Goal: Task Accomplishment & Management: Use online tool/utility

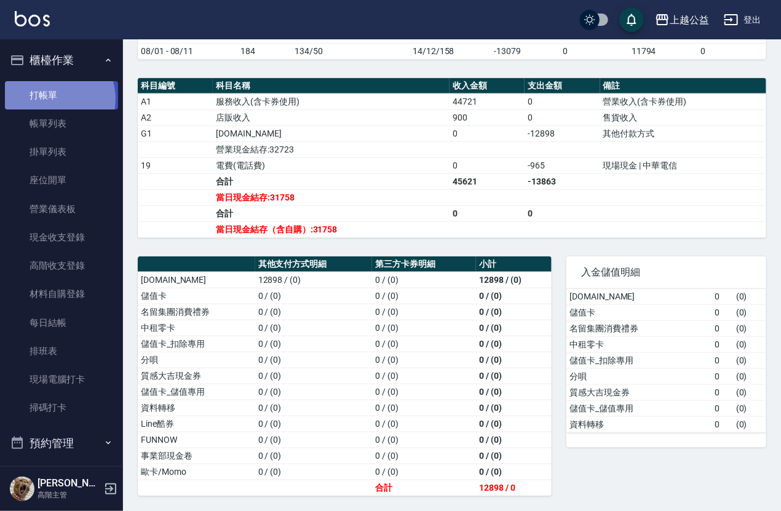
click at [53, 98] on link "打帳單" at bounding box center [61, 95] width 113 height 28
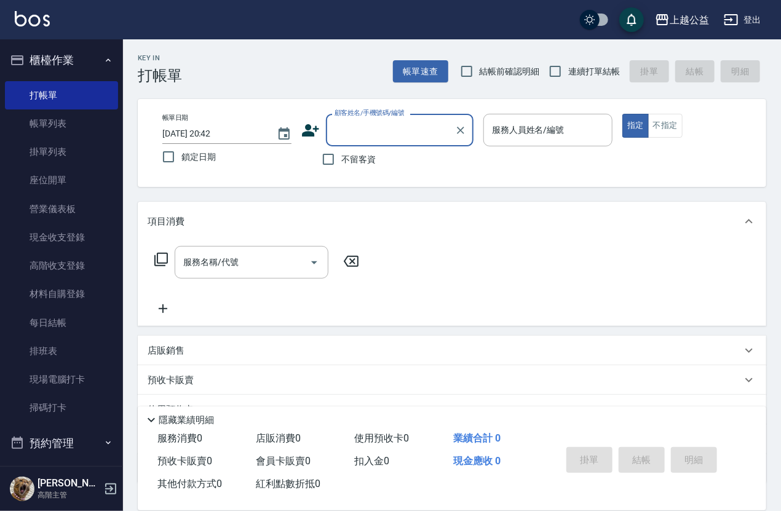
click at [375, 162] on span "不留客資" at bounding box center [359, 159] width 34 height 13
click at [342, 162] on input "不留客資" at bounding box center [329, 159] width 26 height 26
checkbox input "true"
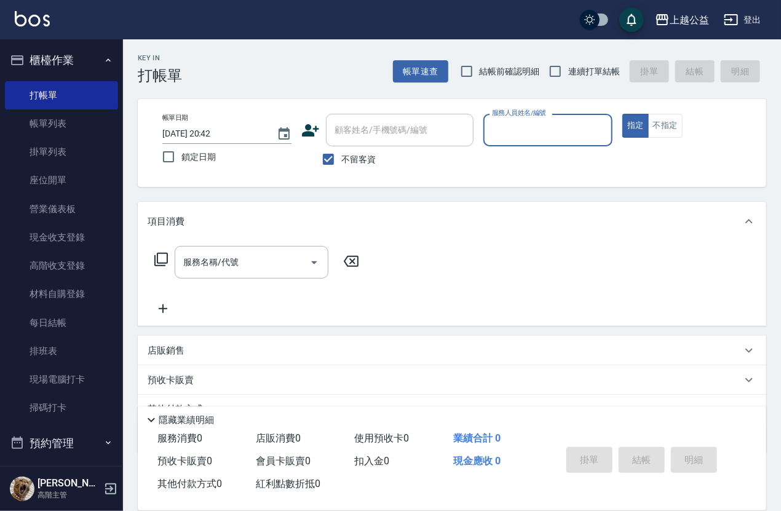
click at [539, 121] on input "服務人員姓名/編號" at bounding box center [548, 130] width 118 height 22
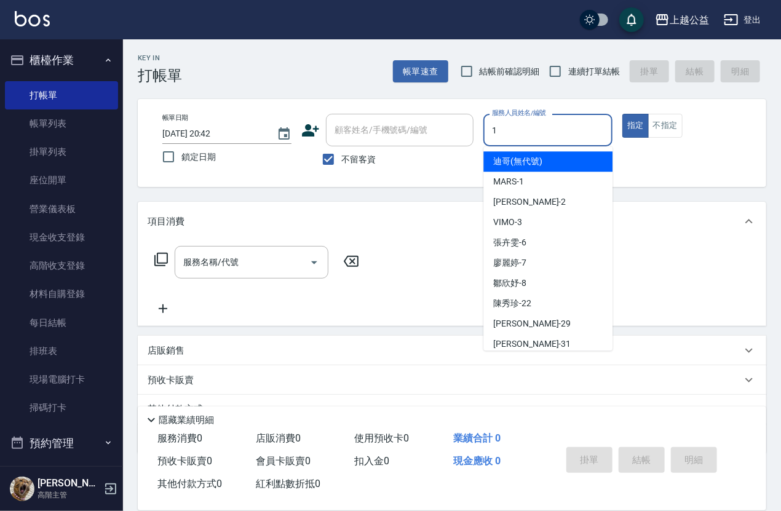
type input "MARS-1"
type button "true"
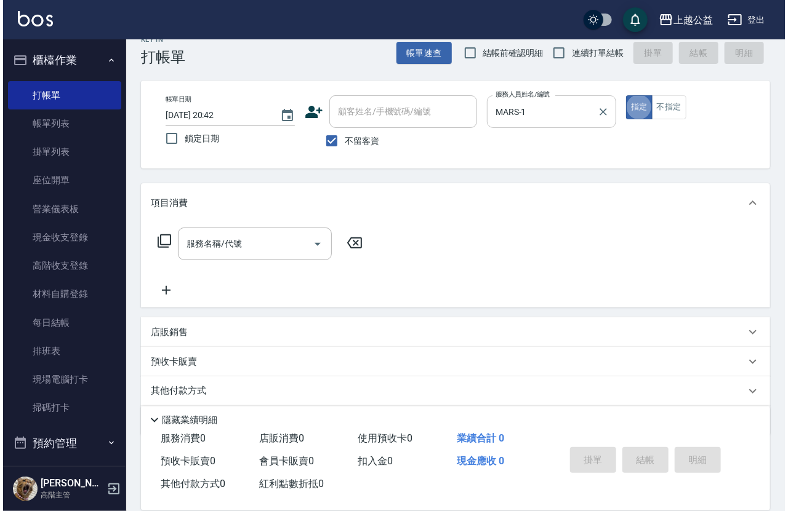
scroll to position [20, 0]
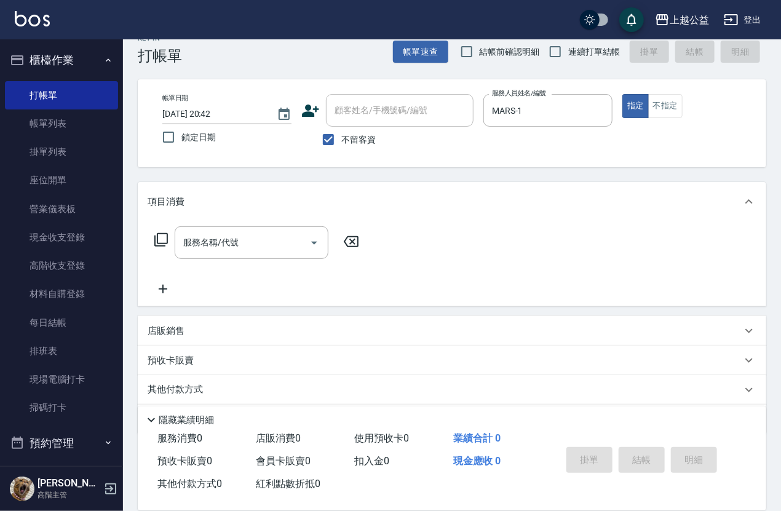
click at [160, 237] on icon at bounding box center [161, 240] width 15 height 15
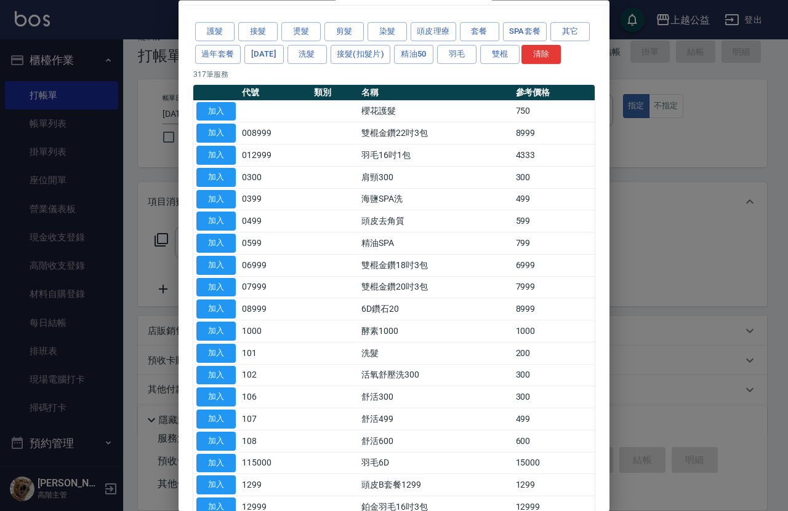
scroll to position [42, 0]
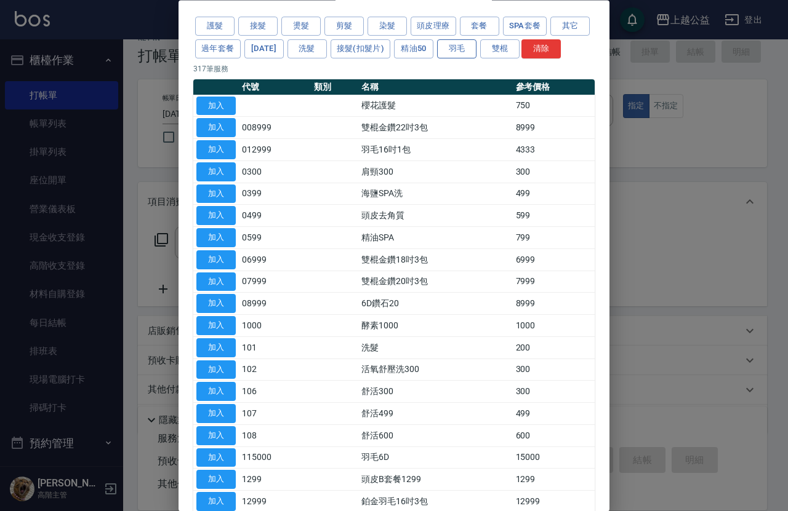
click at [476, 52] on button "羽毛" at bounding box center [456, 48] width 39 height 19
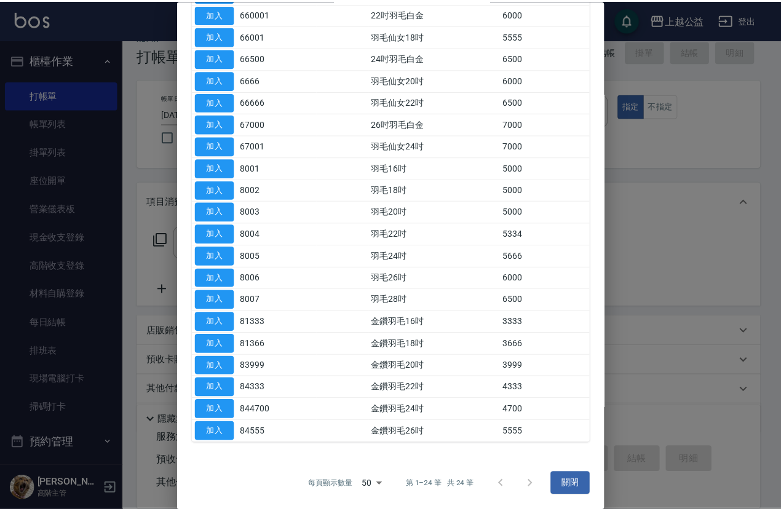
scroll to position [237, 0]
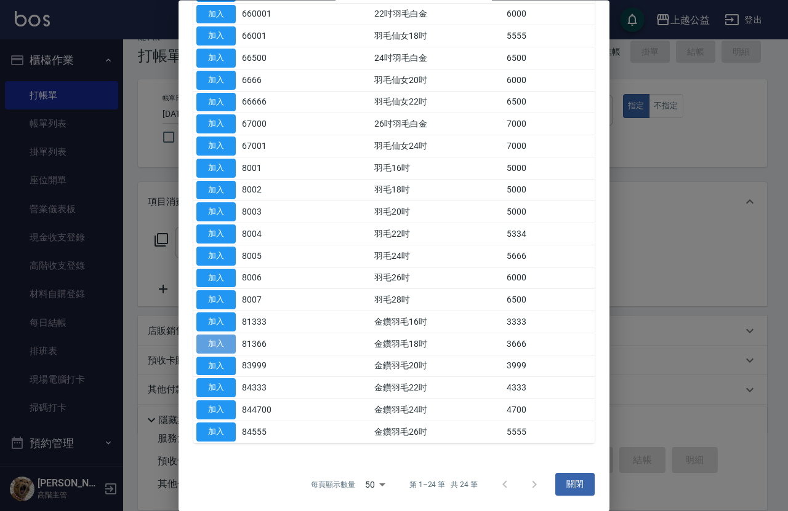
click at [210, 345] on button "加入" at bounding box center [215, 344] width 39 height 19
type input "金鑽羽毛18吋(81366)"
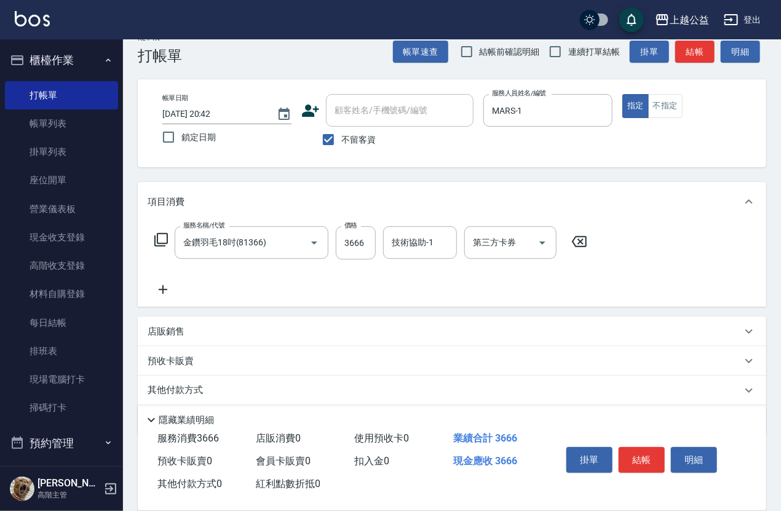
click at [167, 290] on icon at bounding box center [163, 289] width 31 height 15
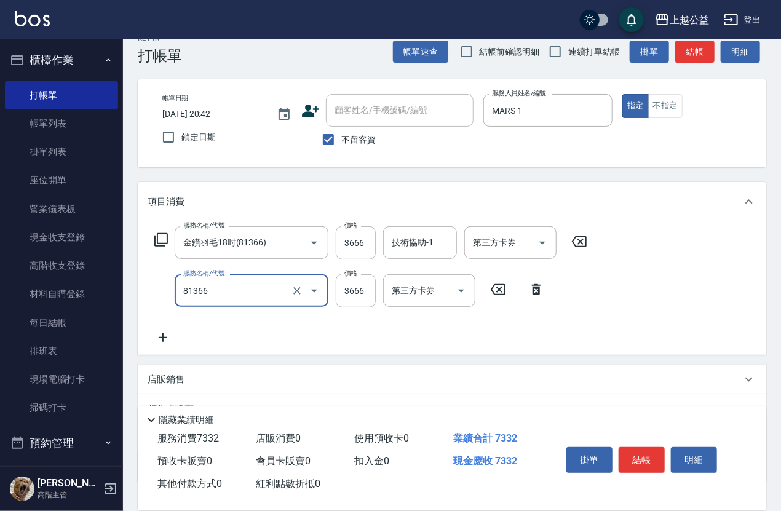
type input "金鑽羽毛18吋(81366)"
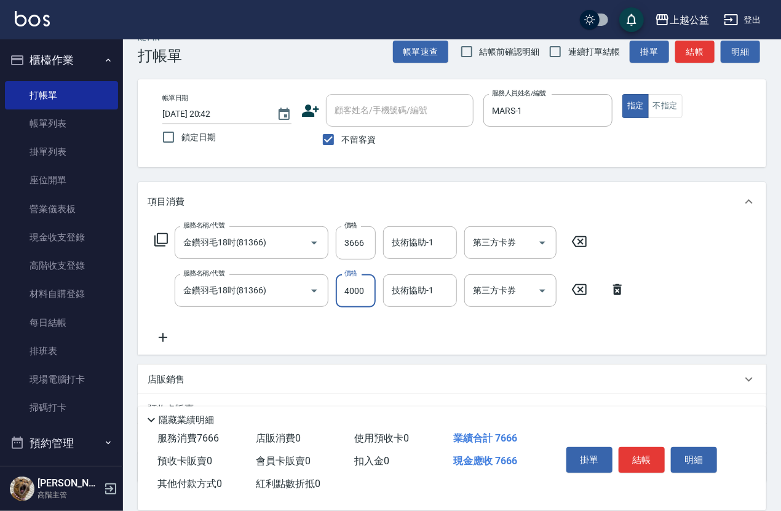
type input "4000"
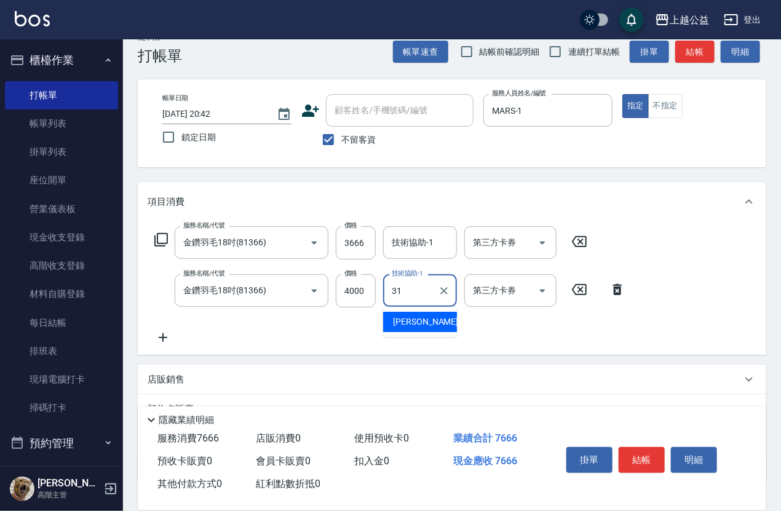
type input "[PERSON_NAME]-31"
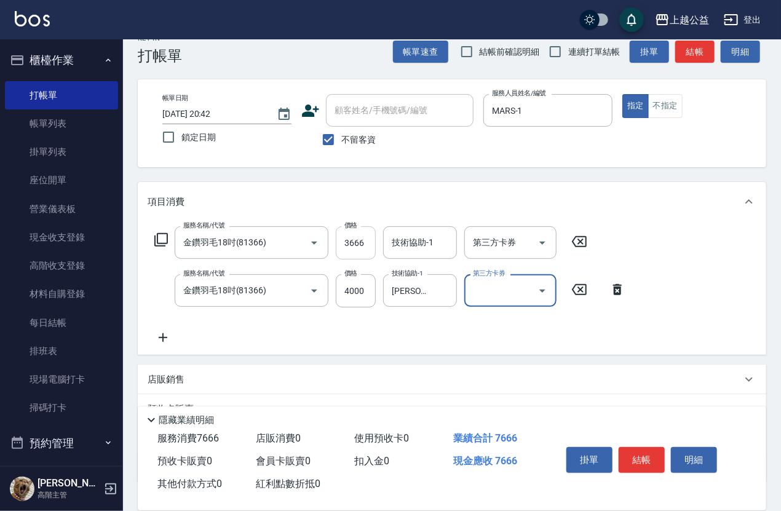
click at [349, 240] on input "3666" at bounding box center [356, 242] width 40 height 33
click at [349, 239] on input "3666" at bounding box center [356, 242] width 40 height 33
type input "4000"
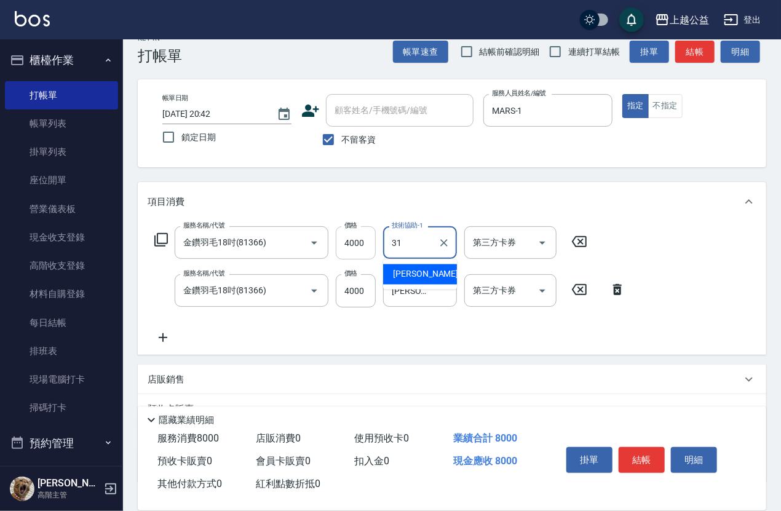
type input "[PERSON_NAME]-31"
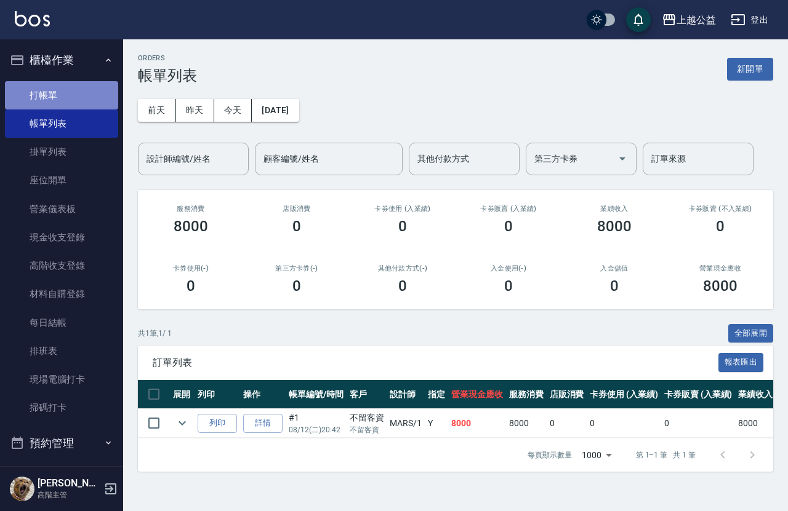
click at [81, 96] on link "打帳單" at bounding box center [61, 95] width 113 height 28
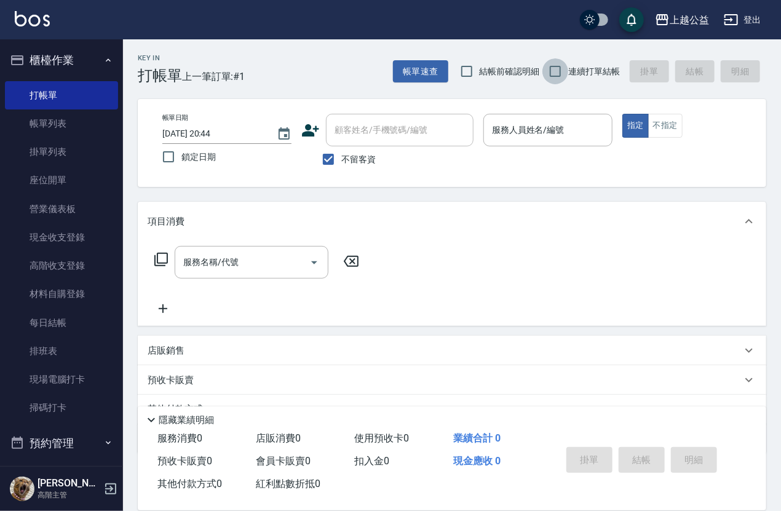
click at [560, 73] on input "連續打單結帳" at bounding box center [556, 71] width 26 height 26
checkbox input "true"
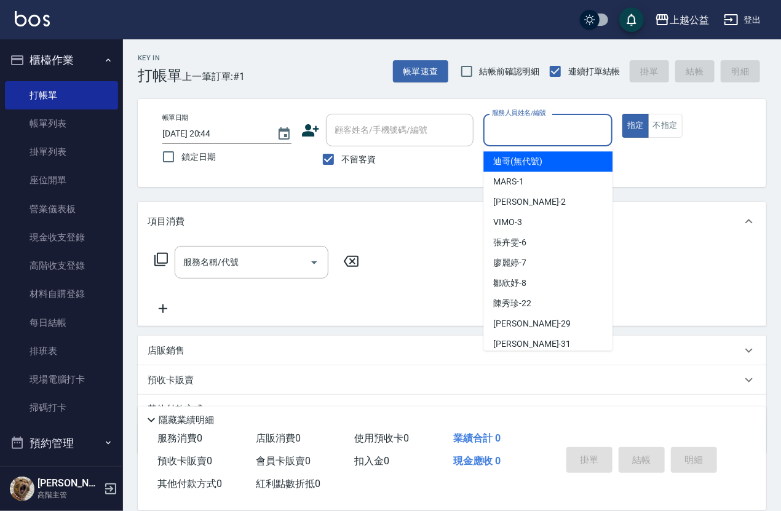
click at [543, 137] on input "服務人員姓名/編號" at bounding box center [548, 130] width 118 height 22
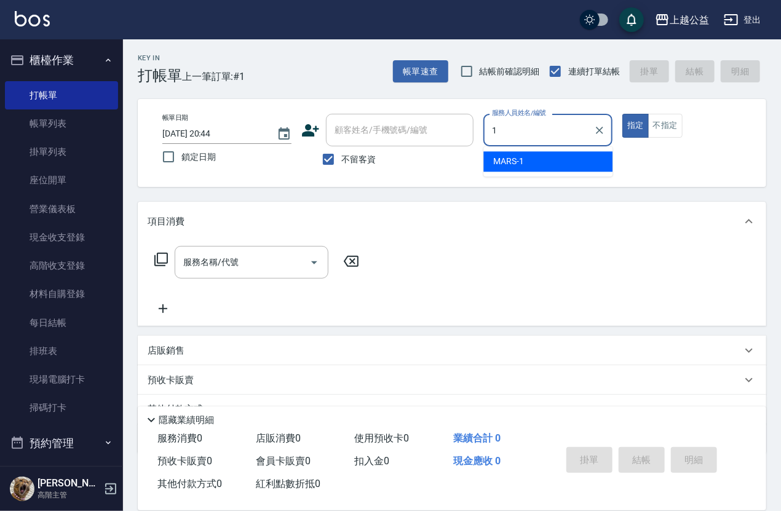
type input "1"
type button "true"
type input "MARS-1"
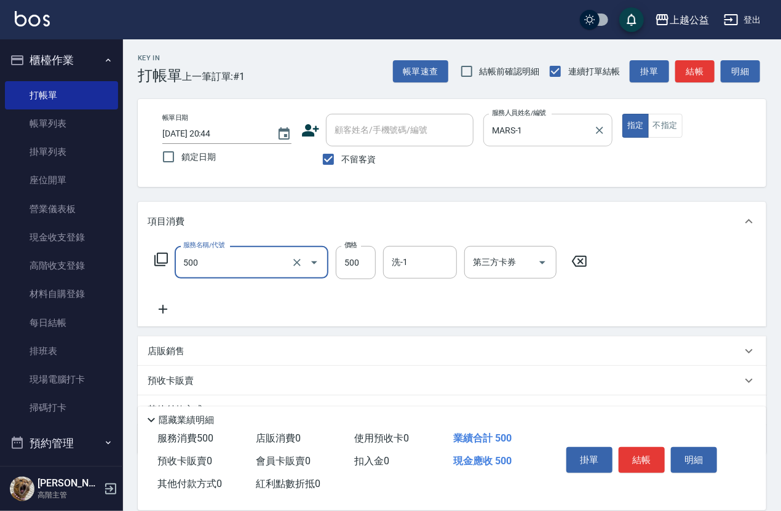
type input "洗剪500(500)"
type input "200"
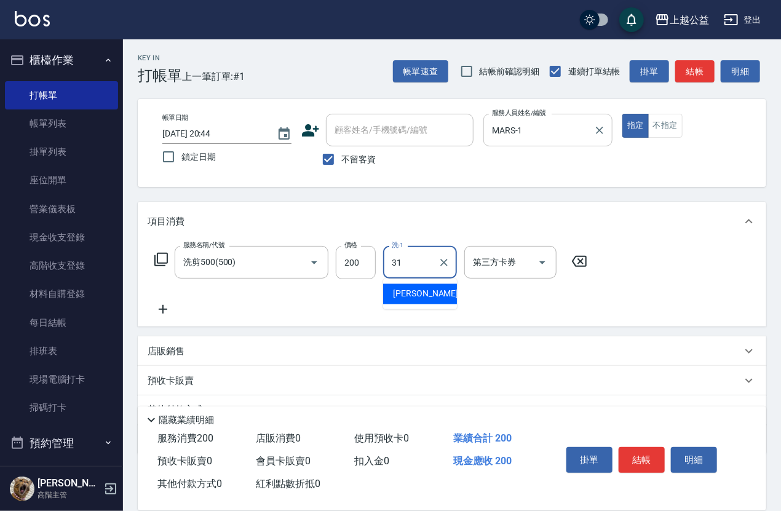
type input "[PERSON_NAME]-31"
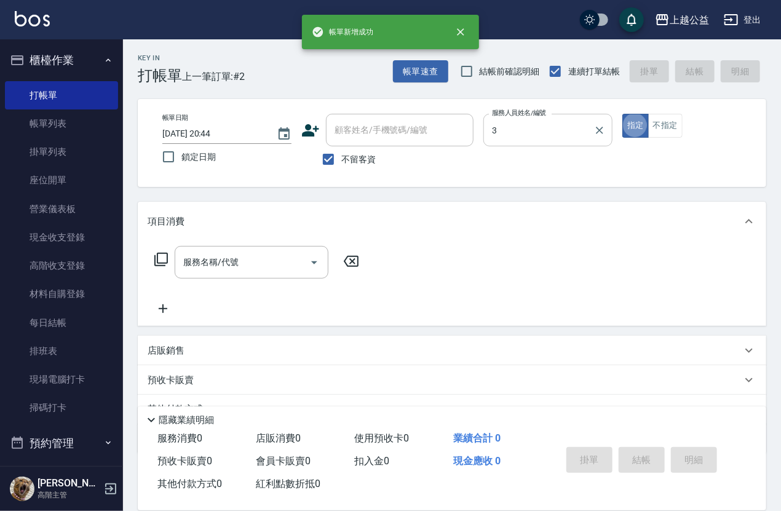
type input "VIMO-3"
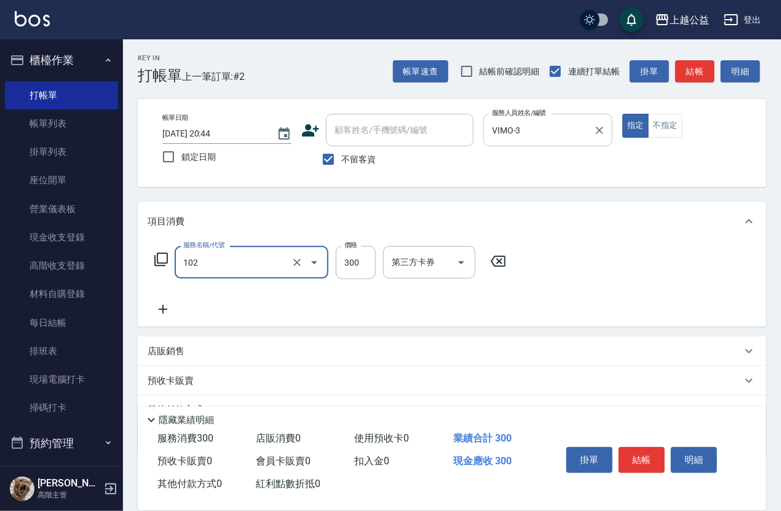
type input "活氧舒壓洗300(102)"
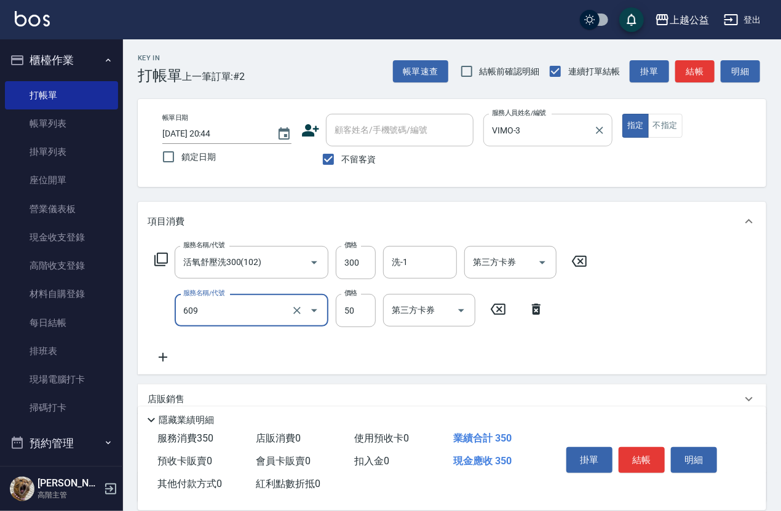
type input "精油(609)"
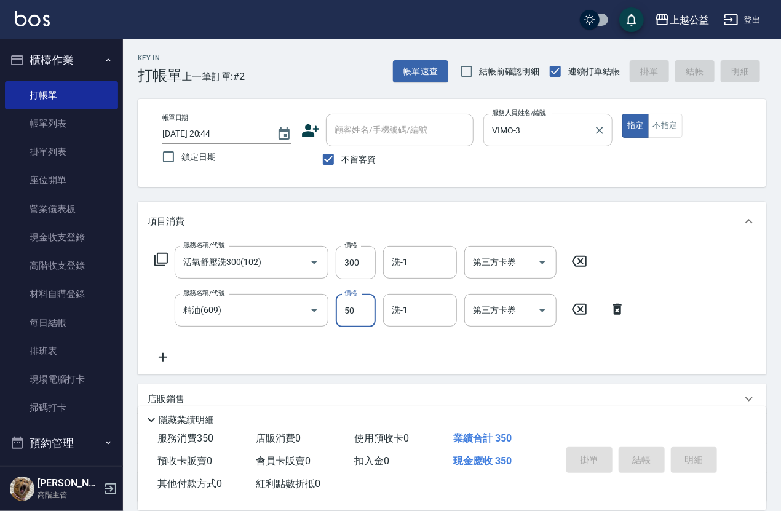
type input "[DATE] 20:45"
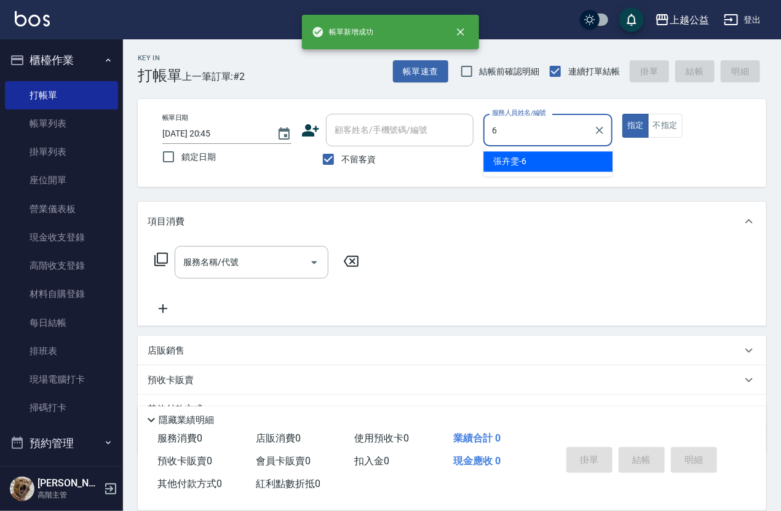
type input "[PERSON_NAME]-6"
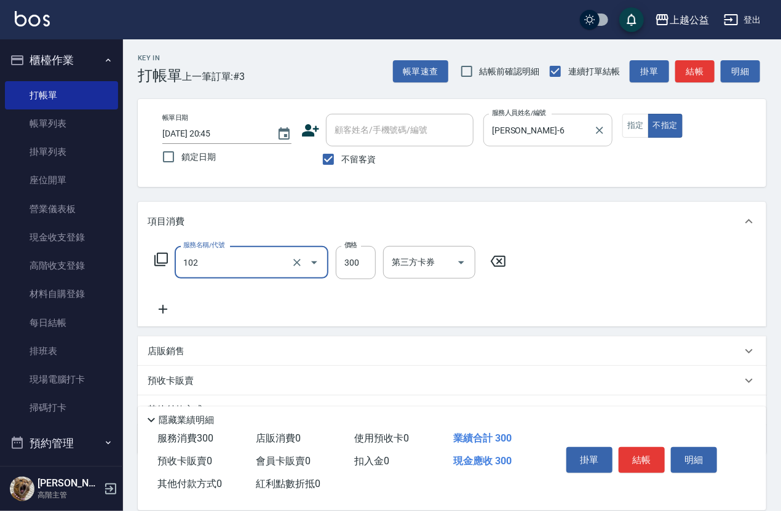
type input "活氧舒壓洗300(102)"
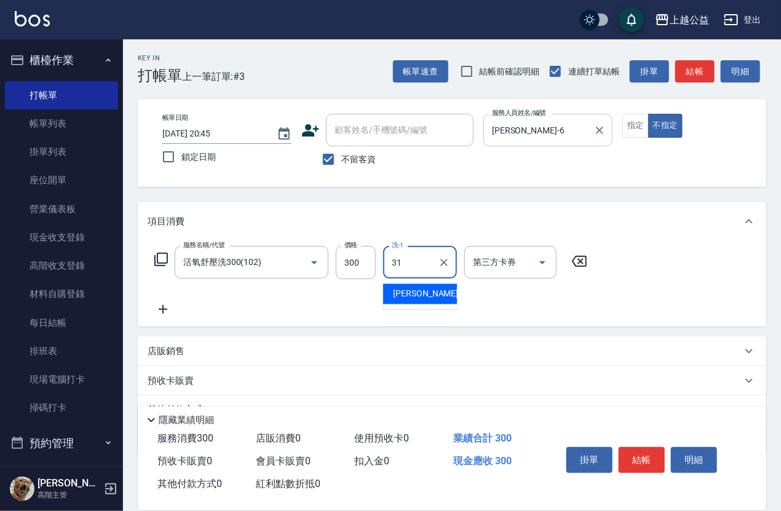
type input "[PERSON_NAME]-31"
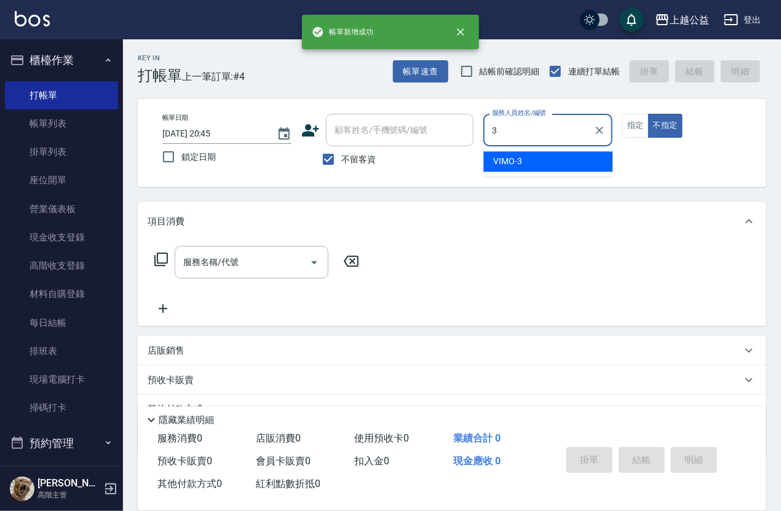
type input "VIMO-3"
type button "false"
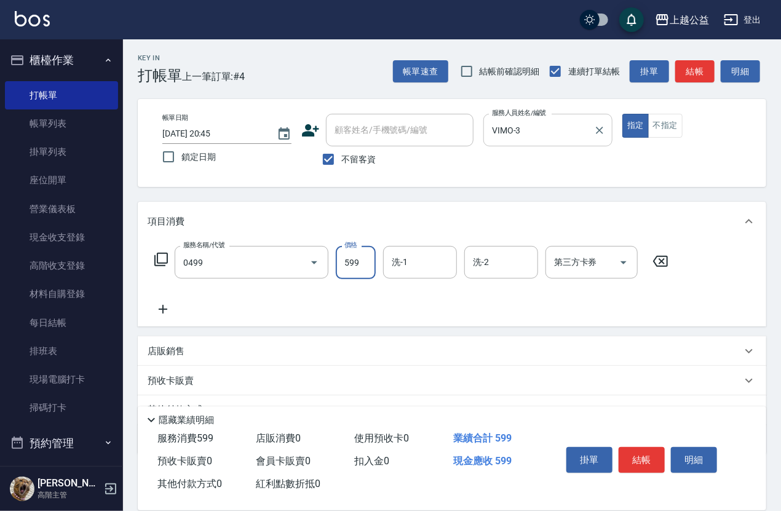
type input "頭皮去角質(0499)"
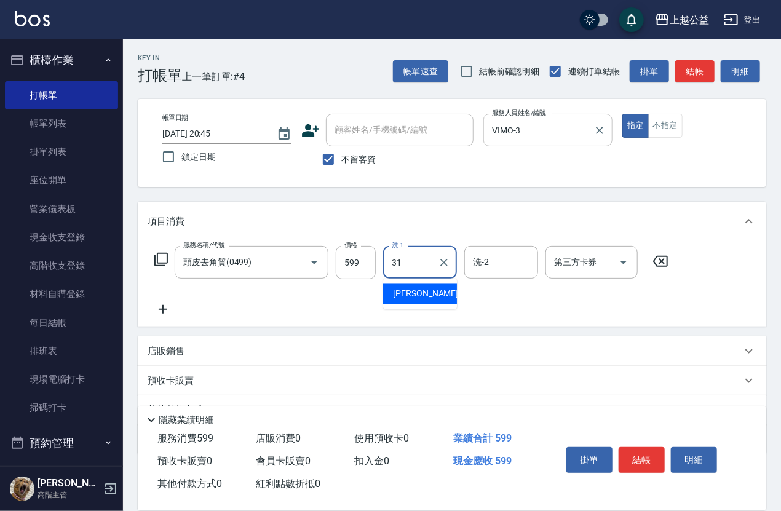
type input "[PERSON_NAME]-31"
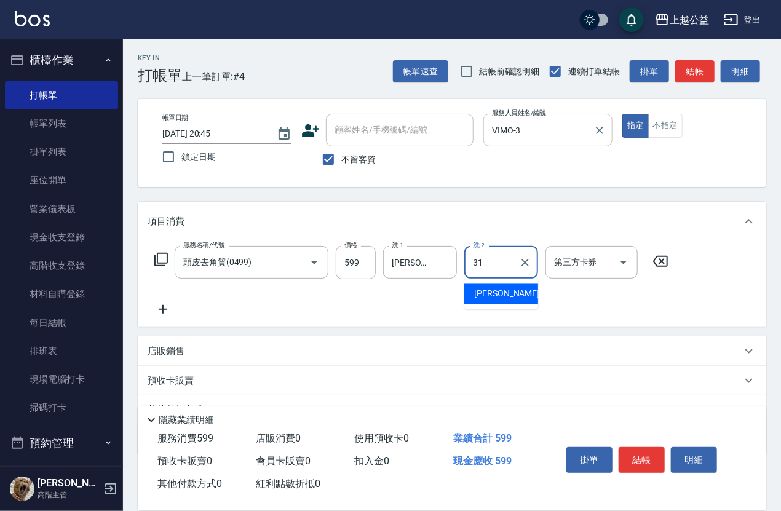
type input "[PERSON_NAME]-31"
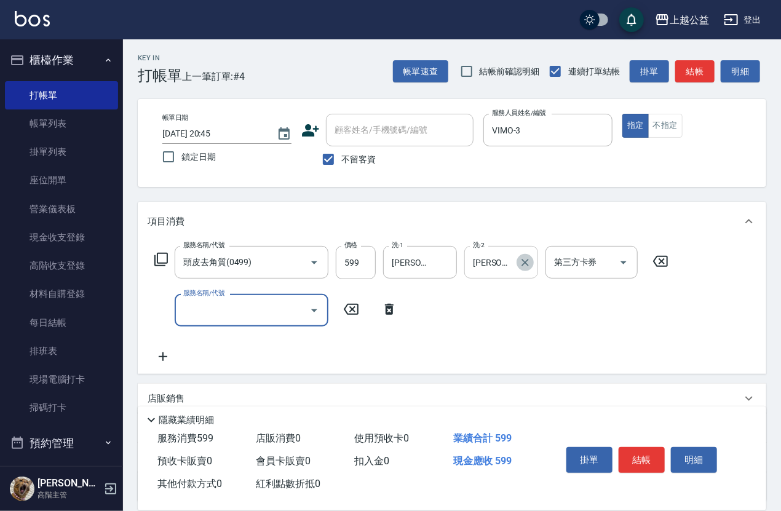
click at [529, 267] on icon "Clear" at bounding box center [525, 263] width 12 height 12
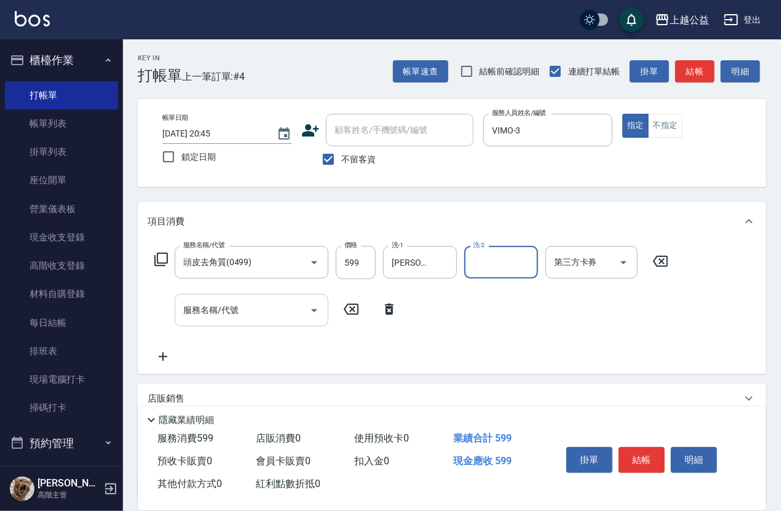
click at [206, 312] on div "服務名稱/代號 服務名稱/代號" at bounding box center [252, 310] width 154 height 33
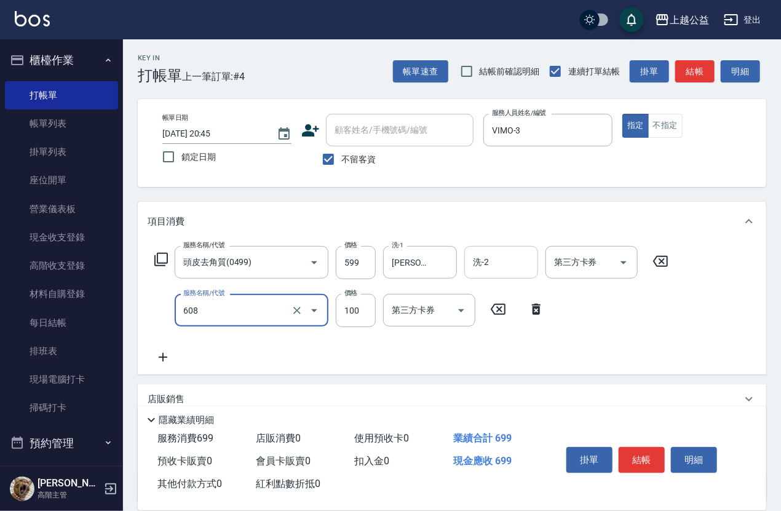
type input "精油長髮(608)"
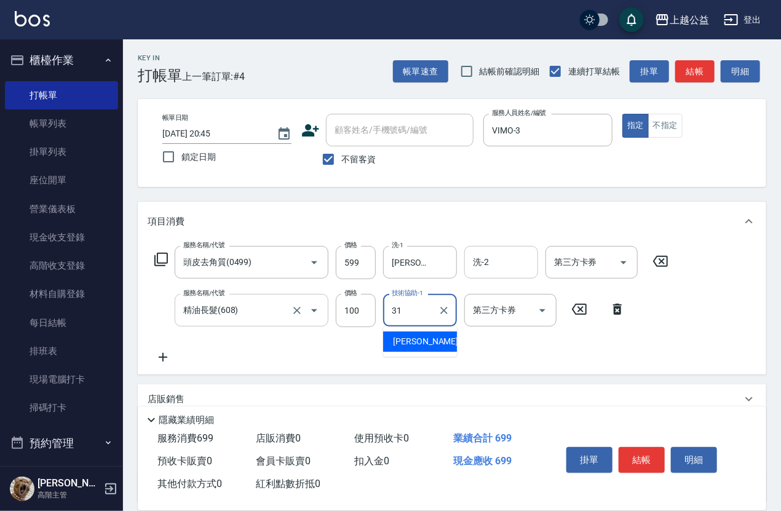
type input "[PERSON_NAME]-31"
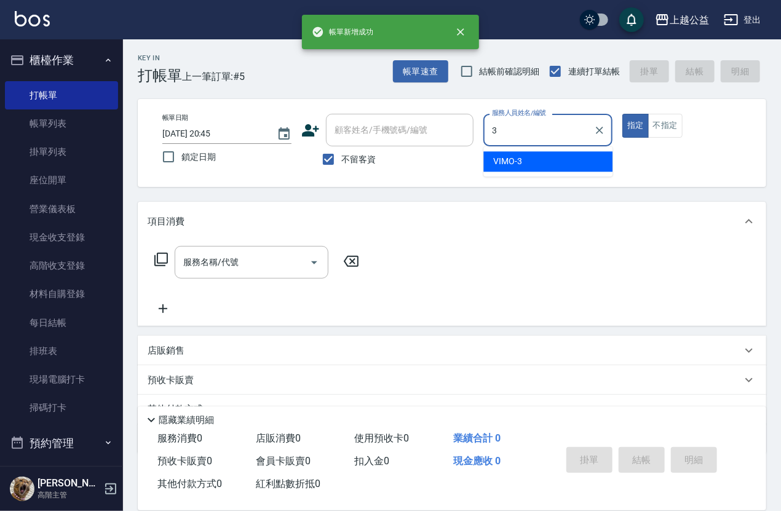
type input "VIMO-3"
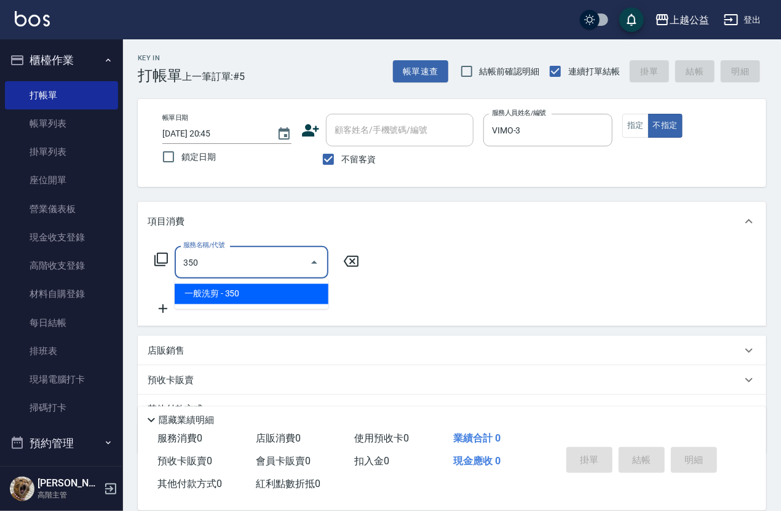
type input "一般洗剪(350)"
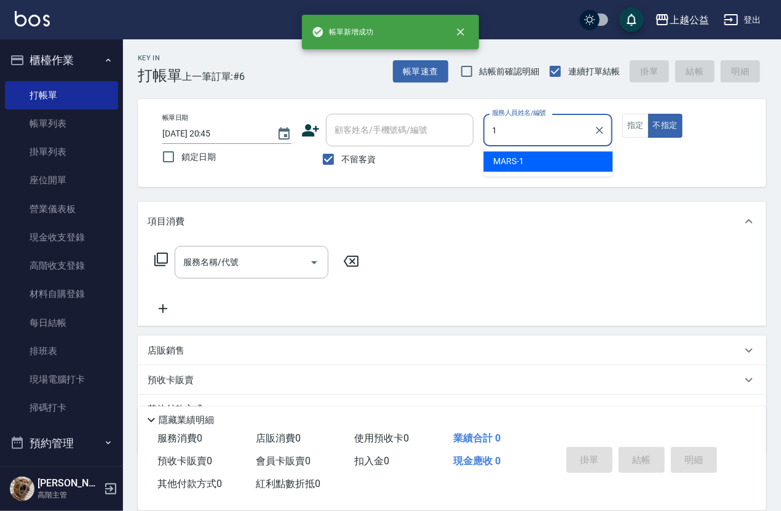
type input "MARS-1"
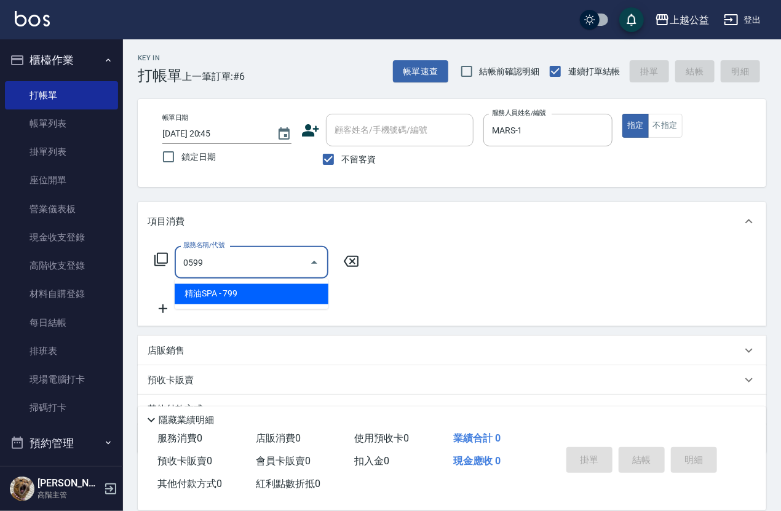
type input "精油SPA(0599)"
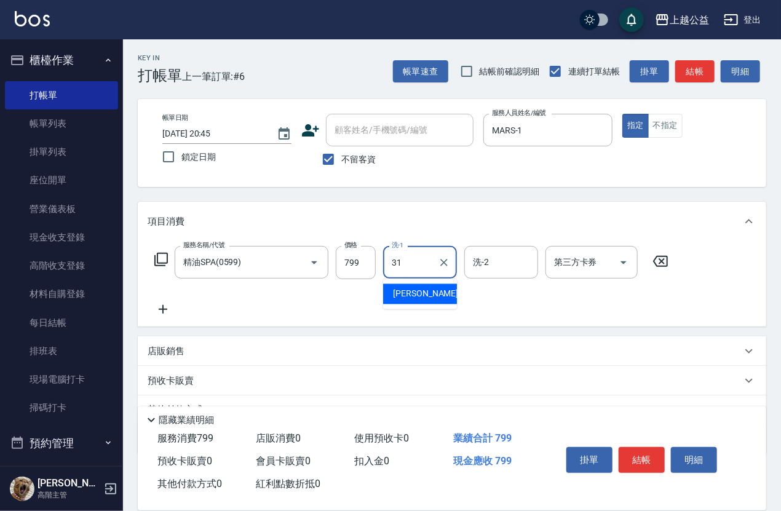
type input "[PERSON_NAME]-31"
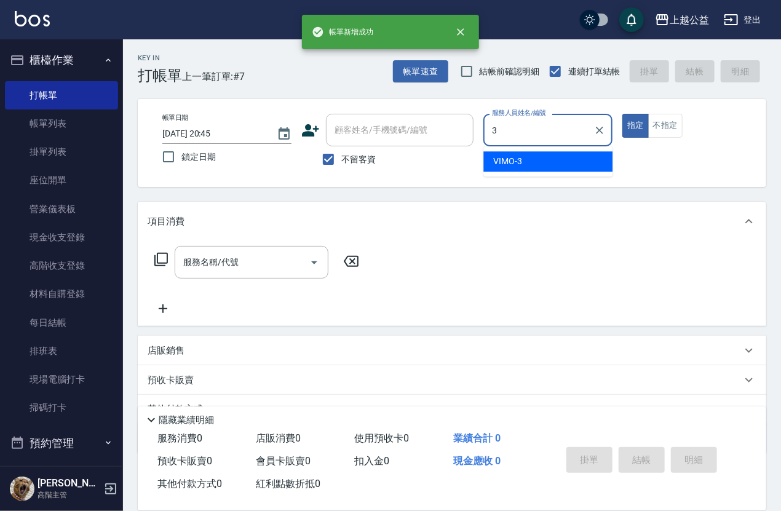
type input "VIMO-3"
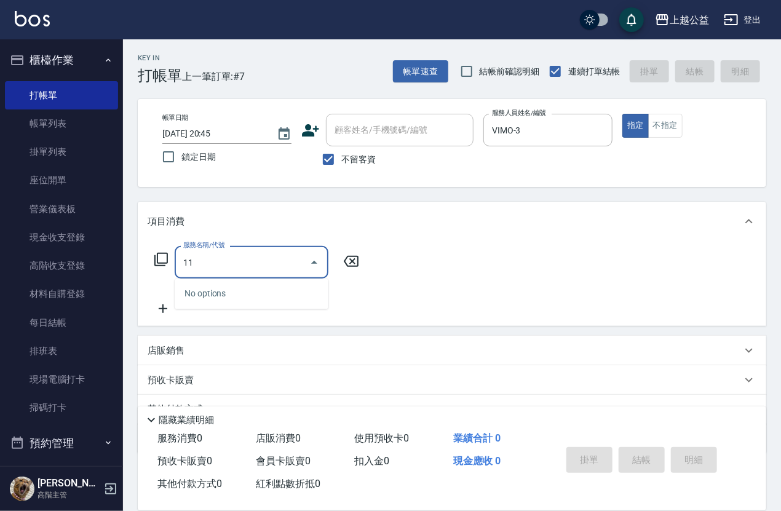
type input "1"
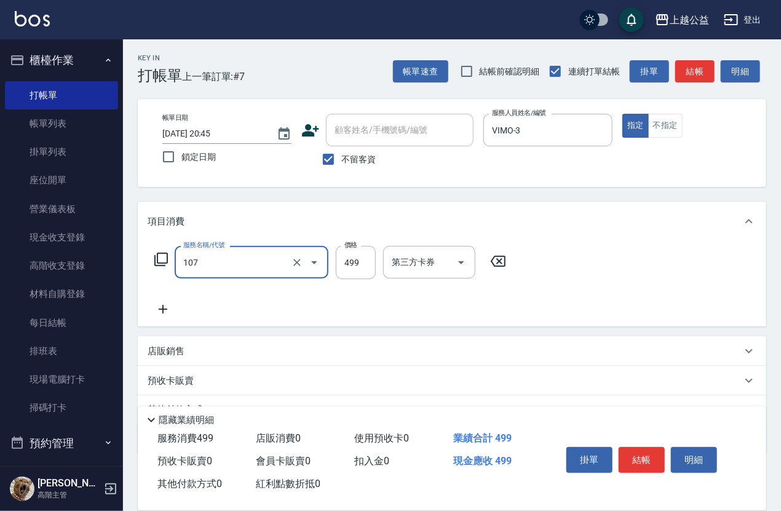
type input "舒活499(107)"
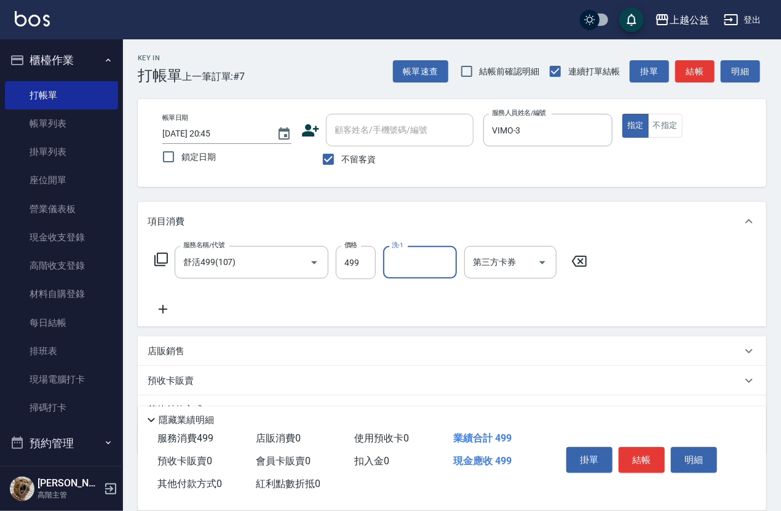
type input "2"
type input "[PERSON_NAME]-31"
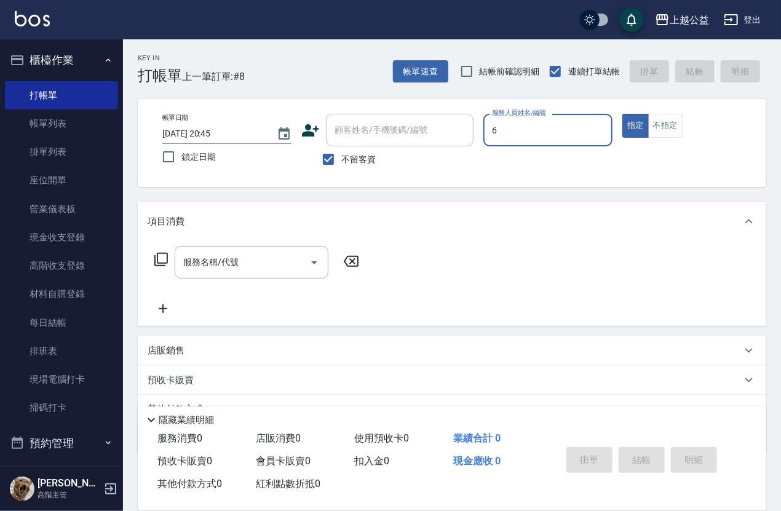
type input "[PERSON_NAME]-6"
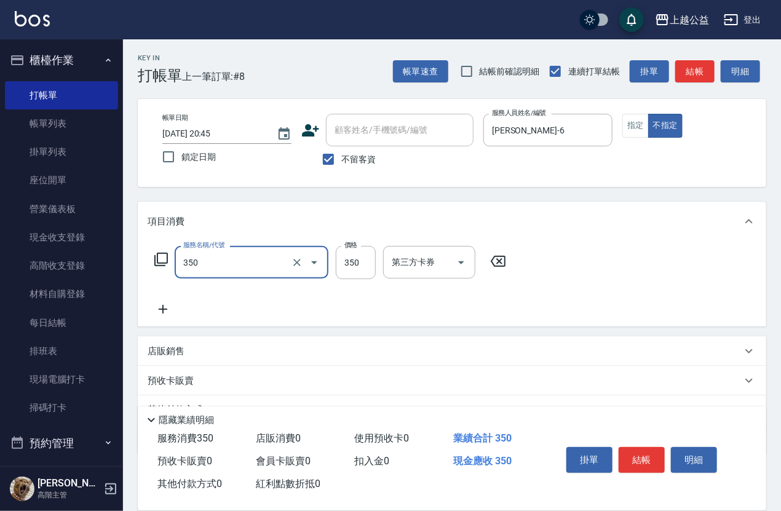
type input "一般洗剪(350)"
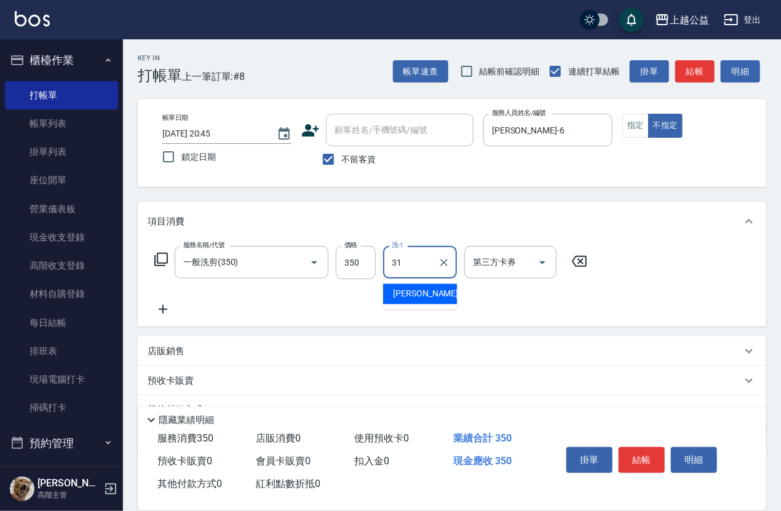
type input "[PERSON_NAME]-31"
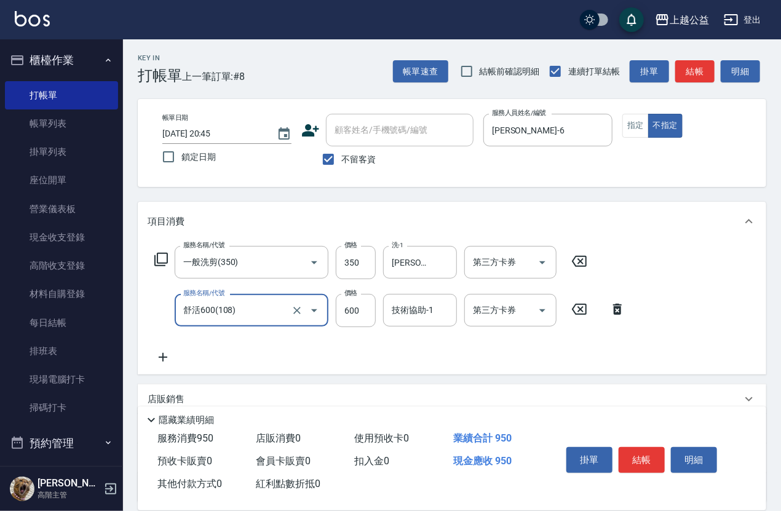
type input "舒活600(108)"
click at [584, 315] on icon at bounding box center [579, 309] width 15 height 11
click at [648, 450] on button "結帳" at bounding box center [642, 460] width 46 height 26
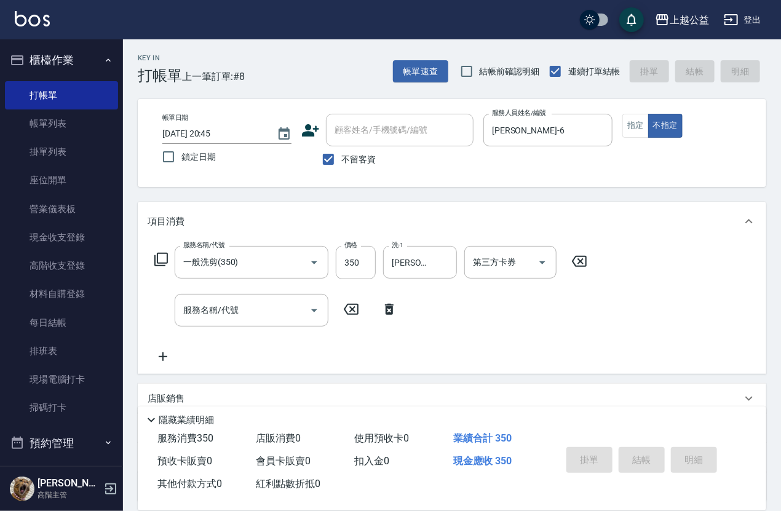
type input "[DATE] 20:46"
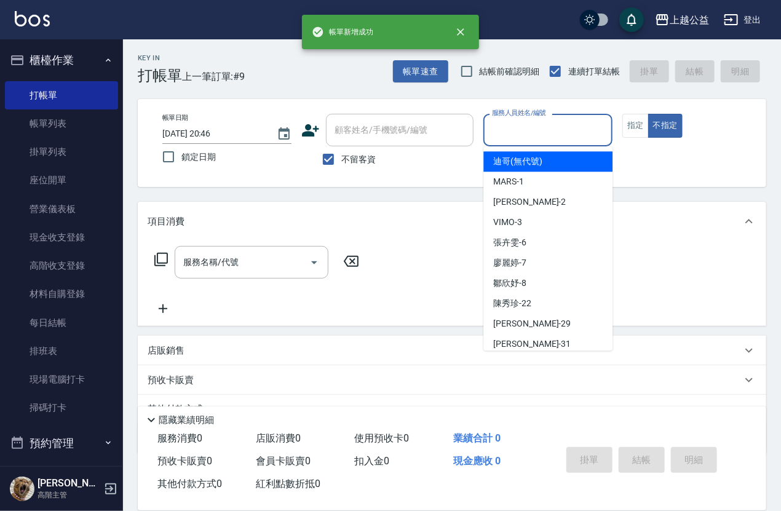
click at [512, 140] on input "服務人員姓名/編號" at bounding box center [548, 130] width 118 height 22
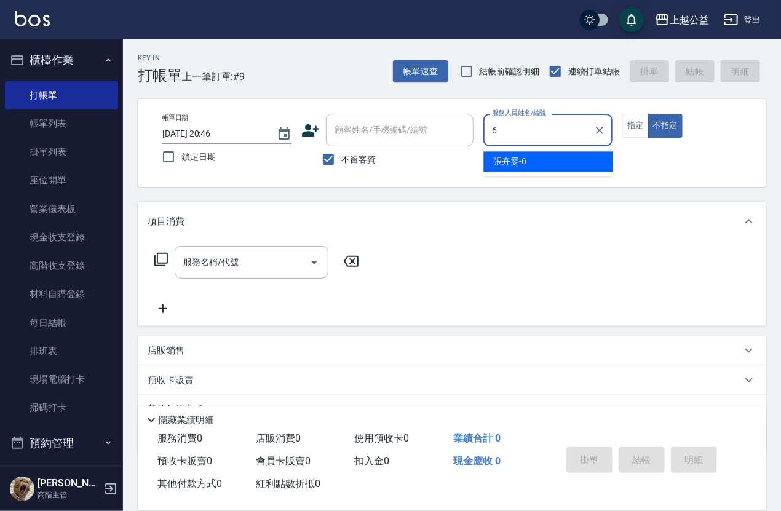
type input "[PERSON_NAME]-6"
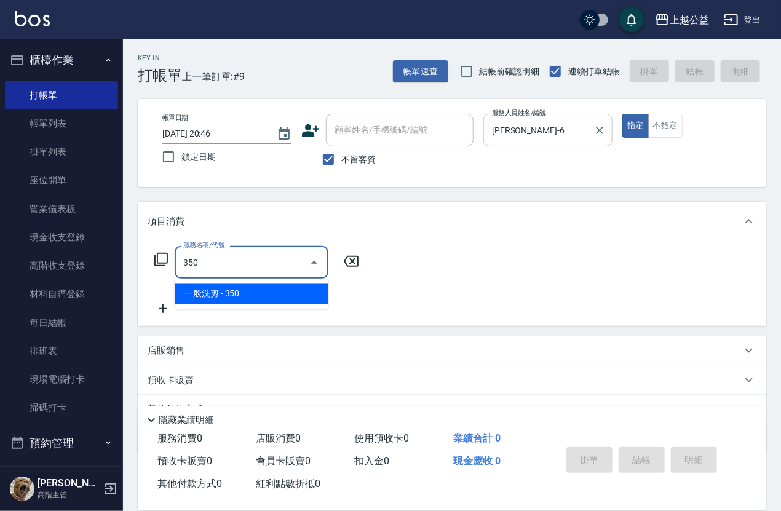
type input "一般洗剪(350)"
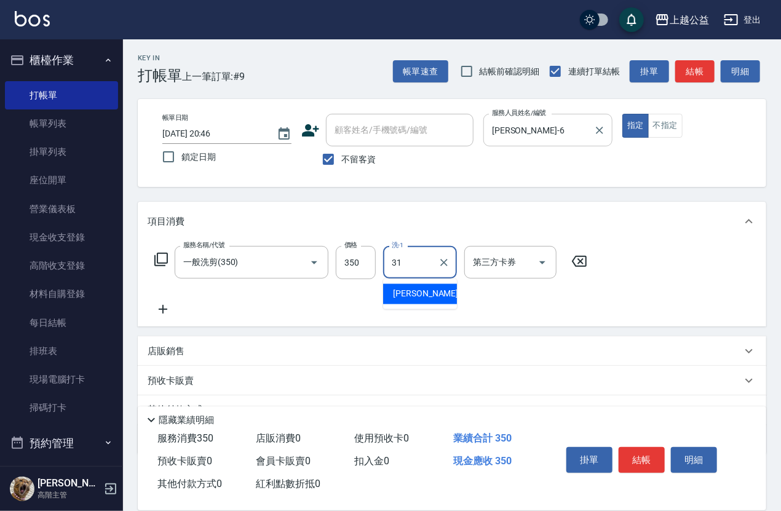
type input "[PERSON_NAME]-31"
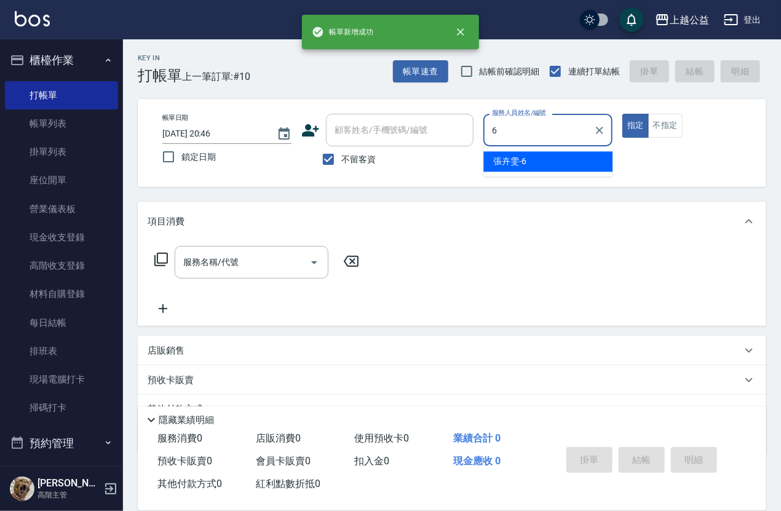
type input "[PERSON_NAME]-6"
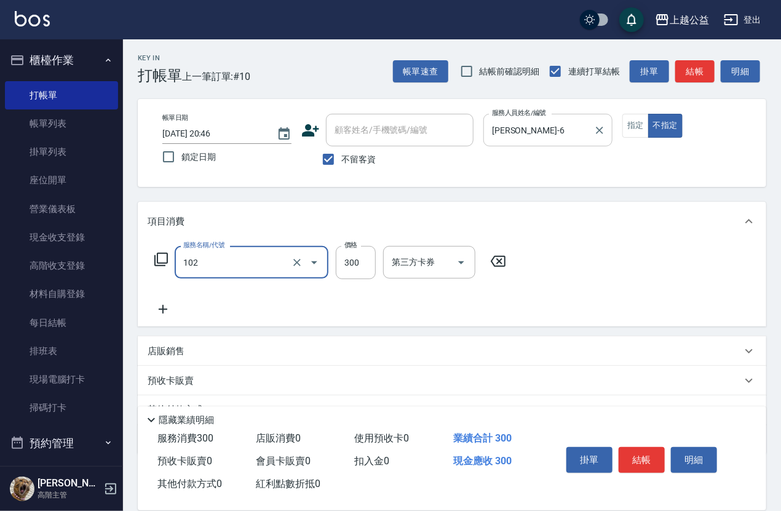
type input "活氧舒壓洗300(102)"
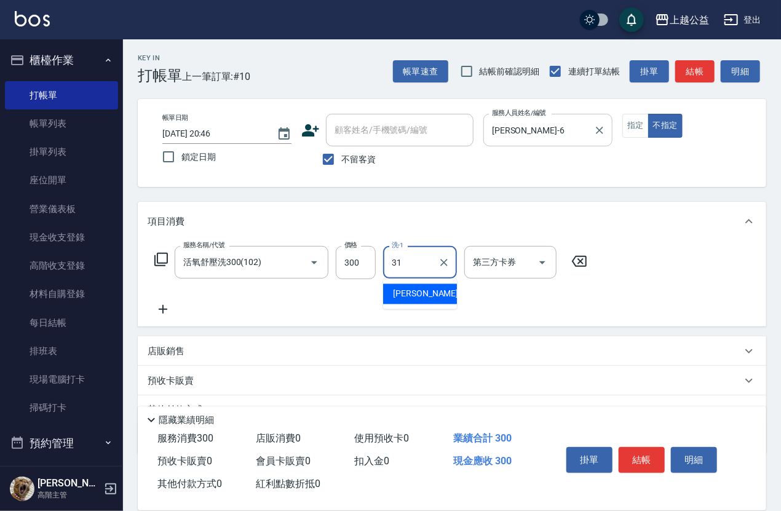
type input "[PERSON_NAME]-31"
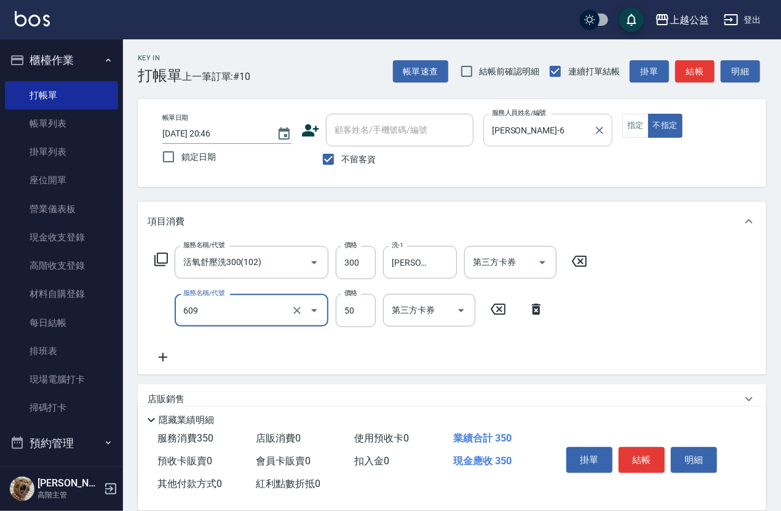
type input "精油(609)"
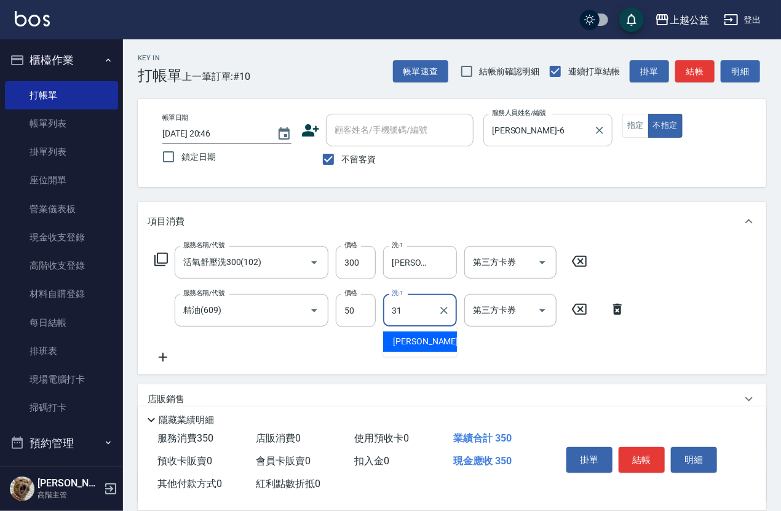
type input "[PERSON_NAME]-31"
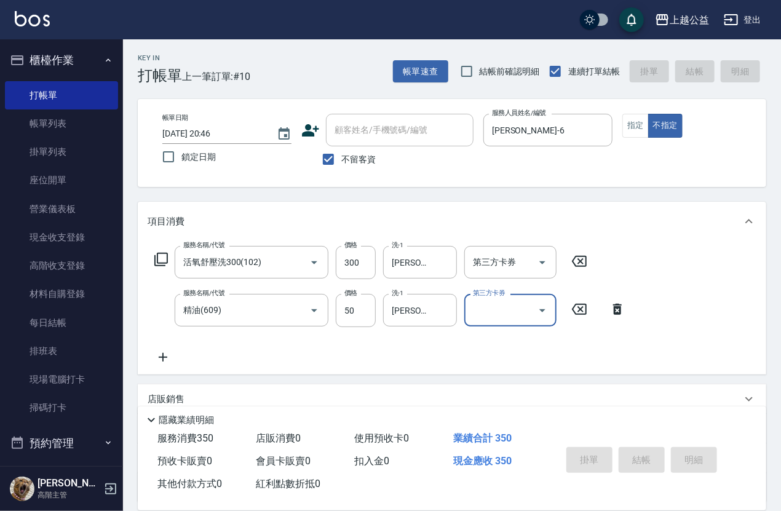
type input "[DATE] 20:47"
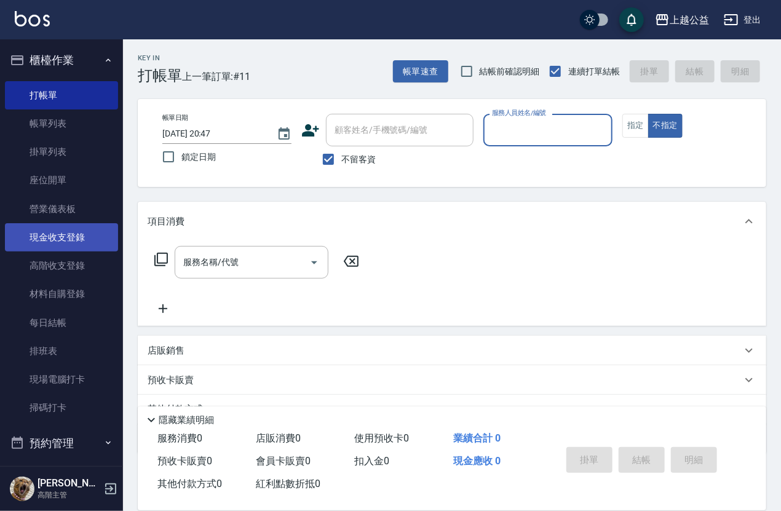
click at [55, 237] on link "現金收支登錄" at bounding box center [61, 237] width 113 height 28
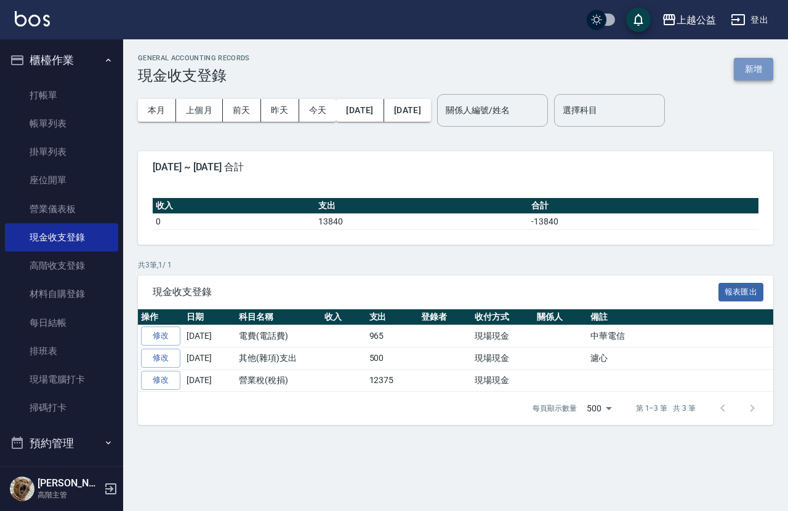
click at [757, 74] on button "新增" at bounding box center [752, 69] width 39 height 23
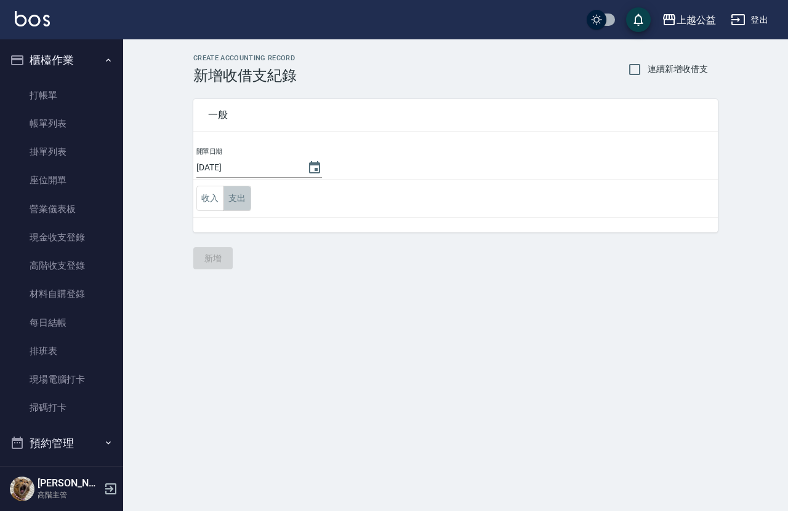
click at [242, 198] on button "支出" at bounding box center [237, 198] width 28 height 25
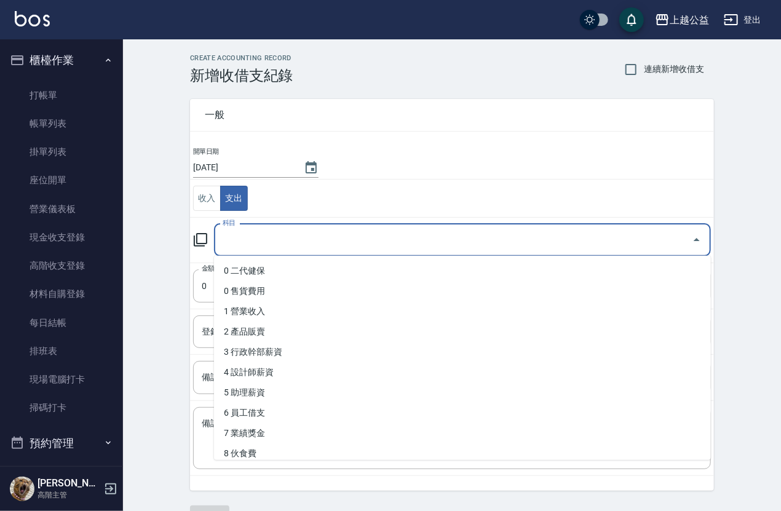
click at [236, 239] on input "科目" at bounding box center [454, 241] width 468 height 22
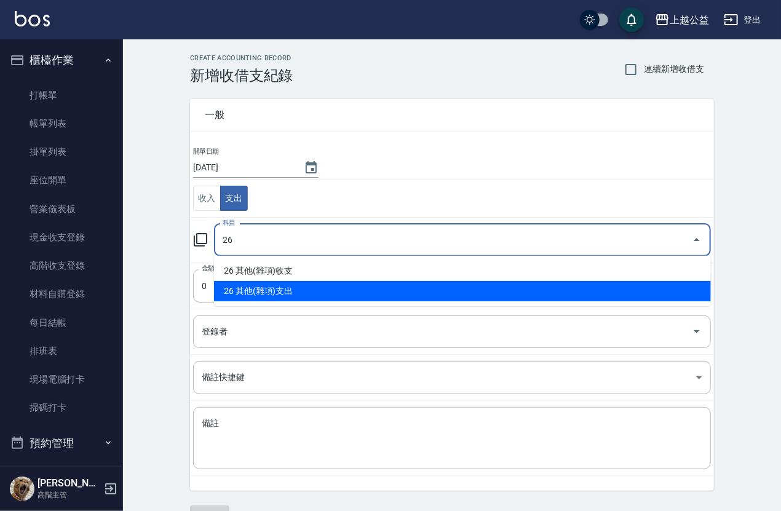
type input "26 其他(雜項)支出"
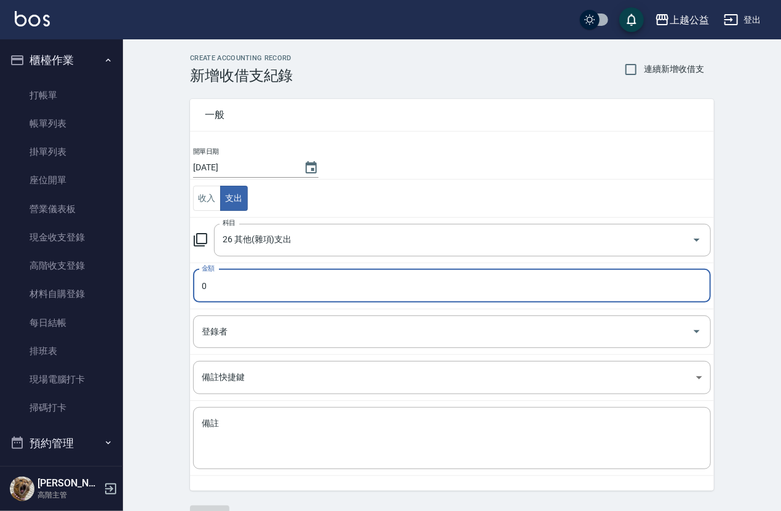
click at [226, 295] on input "0" at bounding box center [452, 286] width 518 height 33
type input "200"
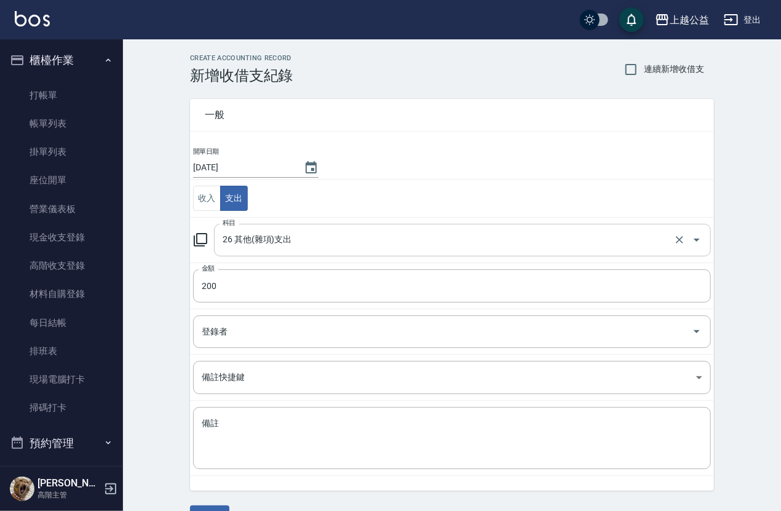
drag, startPoint x: 406, startPoint y: 170, endPoint x: 316, endPoint y: 237, distance: 111.7
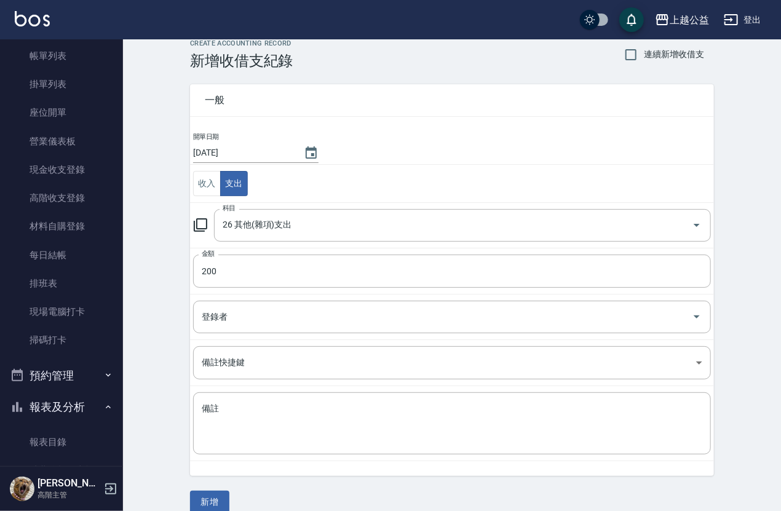
scroll to position [441, 0]
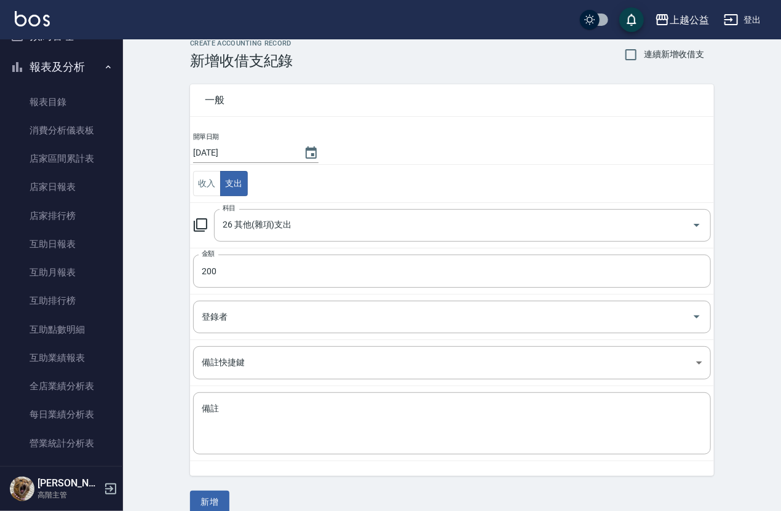
drag, startPoint x: 145, startPoint y: 328, endPoint x: 210, endPoint y: 457, distance: 144.8
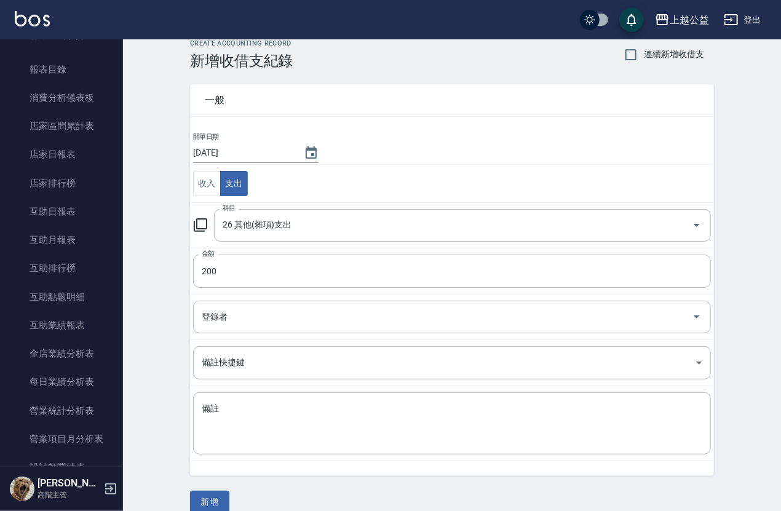
scroll to position [30, 0]
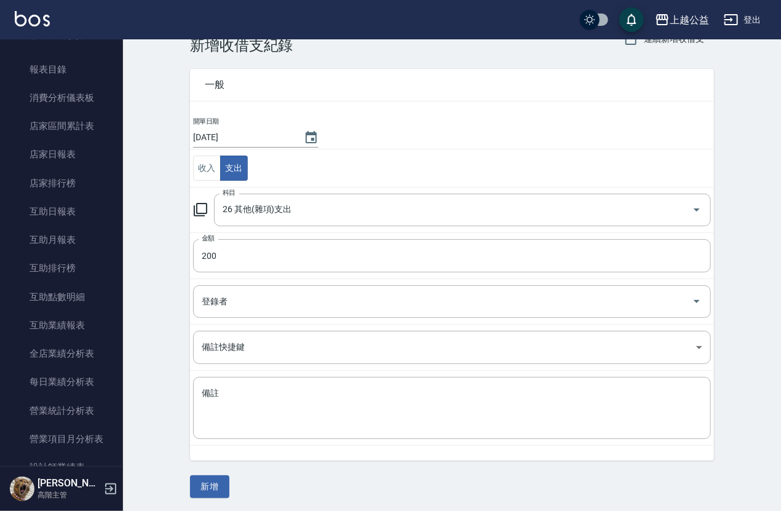
drag, startPoint x: 360, startPoint y: 390, endPoint x: 384, endPoint y: 498, distance: 110.3
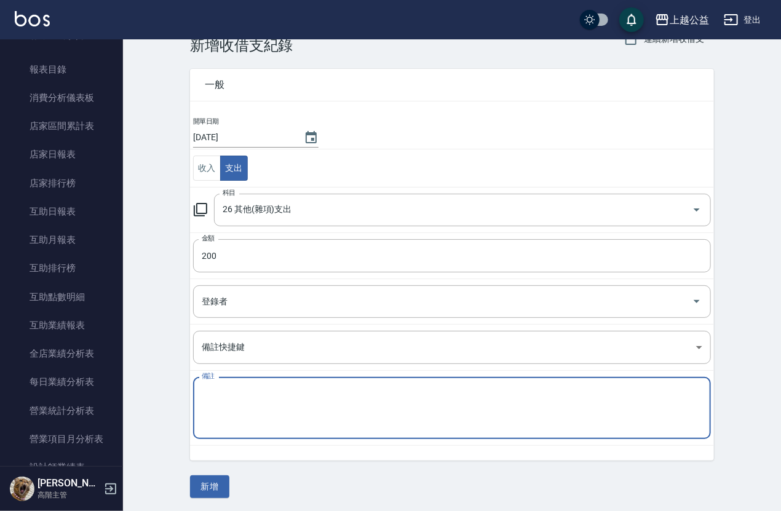
click at [241, 404] on textarea "備註" at bounding box center [452, 409] width 501 height 42
type textarea "1"
type textarea "!"
type textarea "杯蓋"
click at [210, 484] on button "新增" at bounding box center [209, 487] width 39 height 23
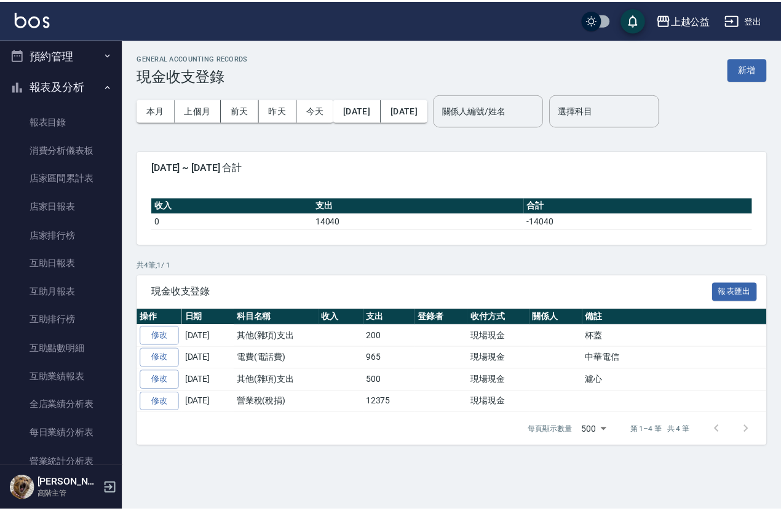
scroll to position [390, 0]
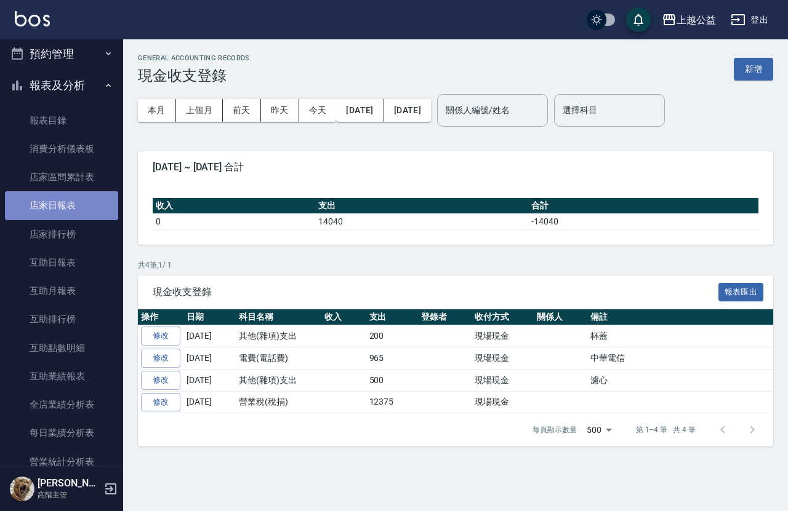
click at [76, 210] on link "店家日報表" at bounding box center [61, 205] width 113 height 28
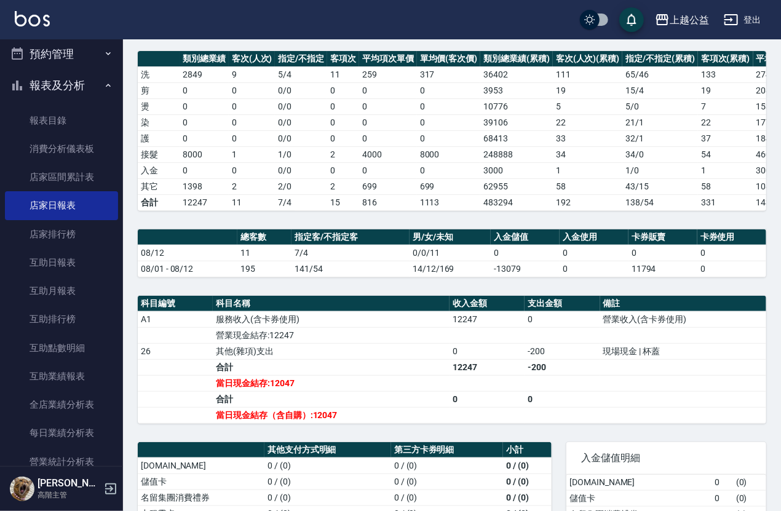
scroll to position [249, 0]
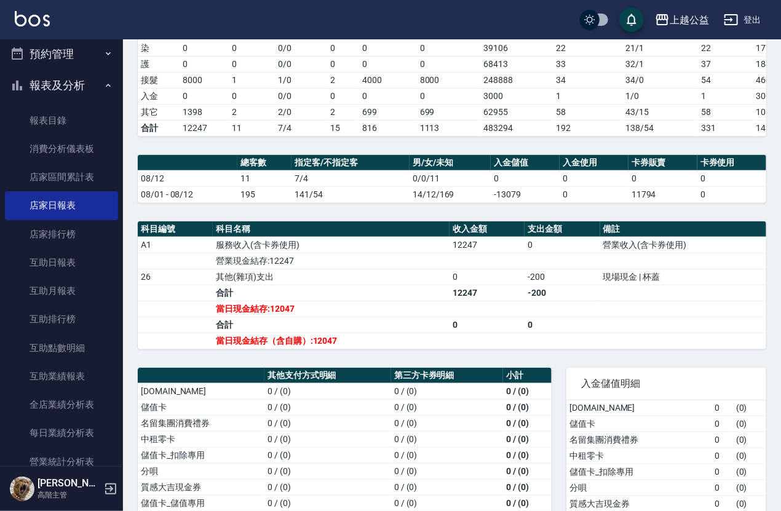
drag, startPoint x: 476, startPoint y: 195, endPoint x: 490, endPoint y: 253, distance: 59.7
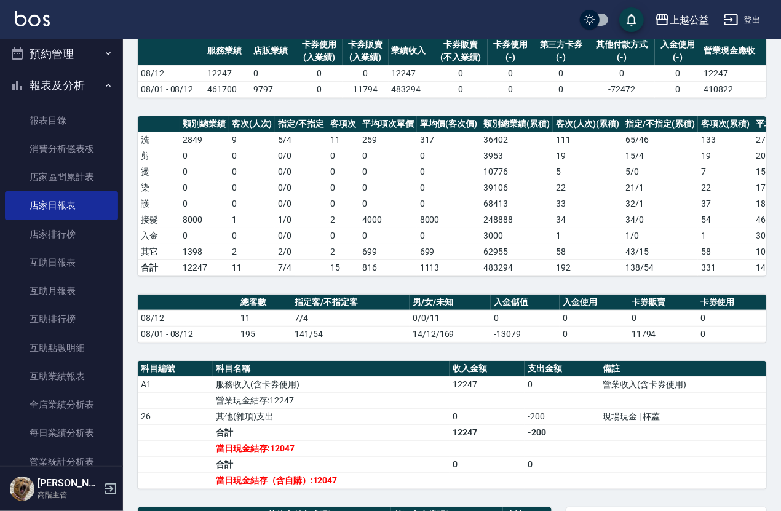
drag, startPoint x: 623, startPoint y: 379, endPoint x: 616, endPoint y: 352, distance: 28.1
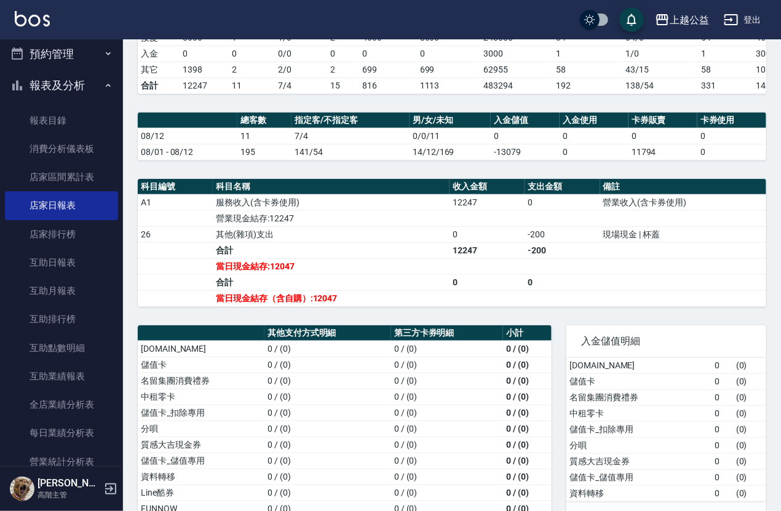
scroll to position [353, 0]
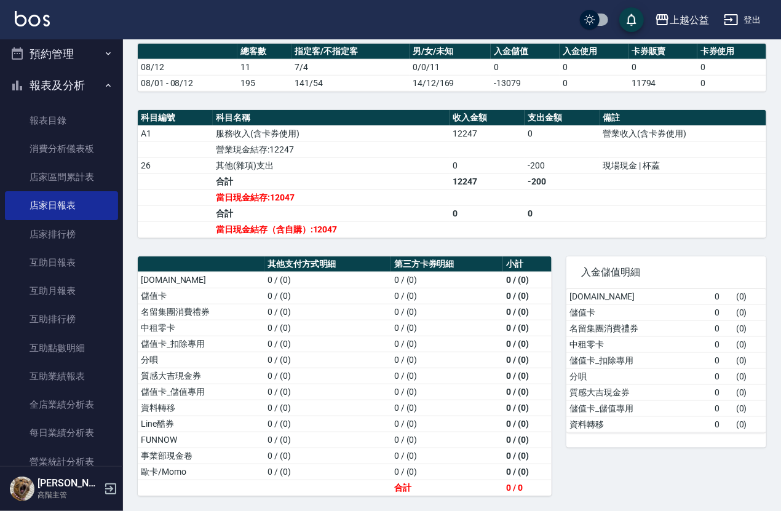
drag, startPoint x: 706, startPoint y: 383, endPoint x: 664, endPoint y: 479, distance: 104.7
click at [66, 268] on link "互助日報表" at bounding box center [61, 263] width 113 height 28
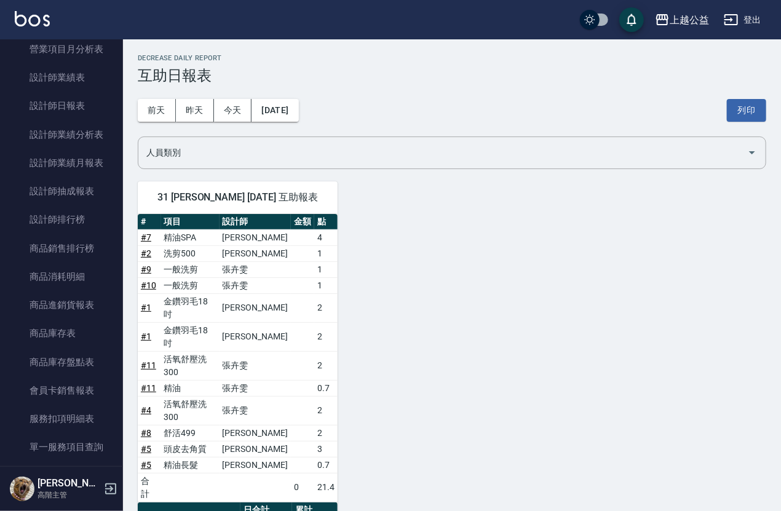
scroll to position [738, 0]
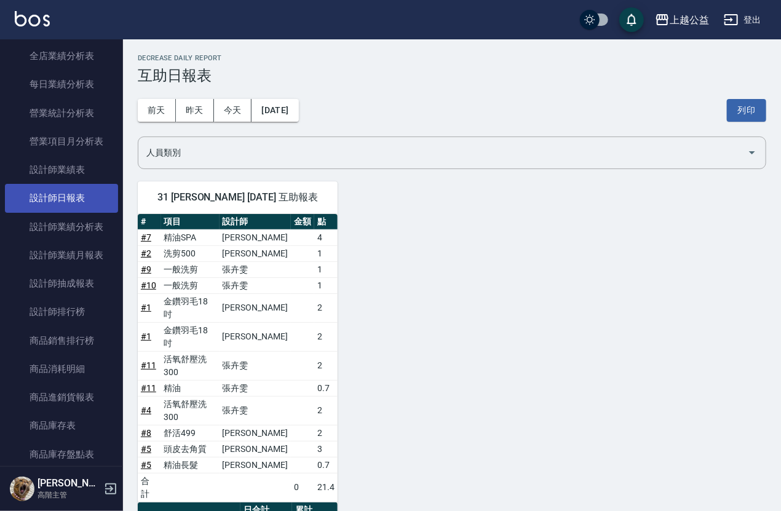
click at [79, 201] on link "設計師日報表" at bounding box center [61, 198] width 113 height 28
